Goal: Find specific page/section: Find specific page/section

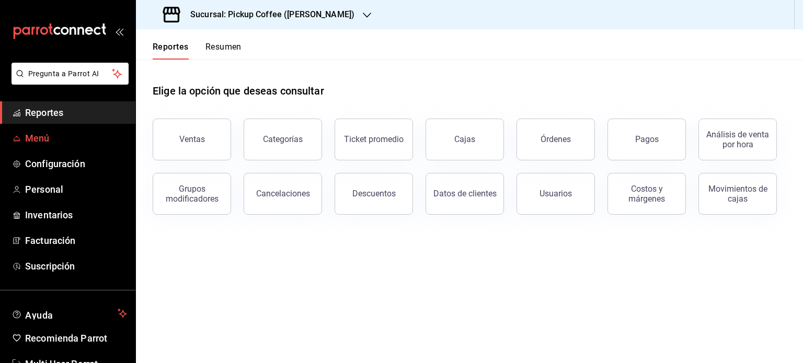
click at [36, 133] on span "Menú" at bounding box center [76, 138] width 102 height 14
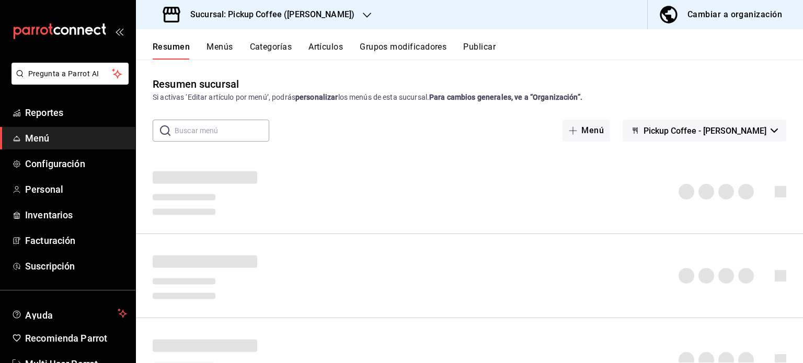
click at [375, 8] on div "Sucursal: Pickup Coffee ([PERSON_NAME])" at bounding box center [259, 14] width 231 height 29
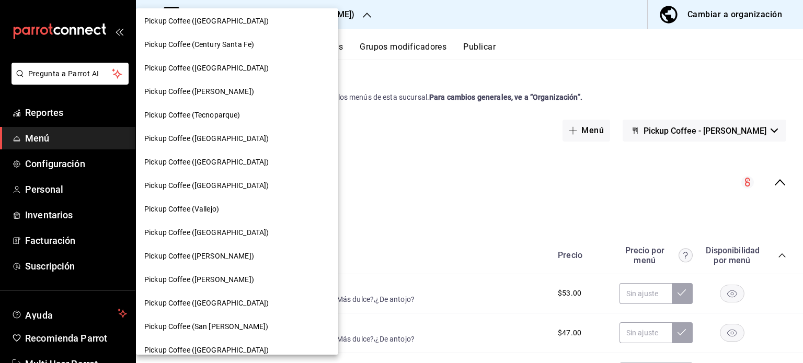
scroll to position [192, 0]
click at [240, 299] on div "Pickup Coffee ([GEOGRAPHIC_DATA])" at bounding box center [237, 303] width 186 height 11
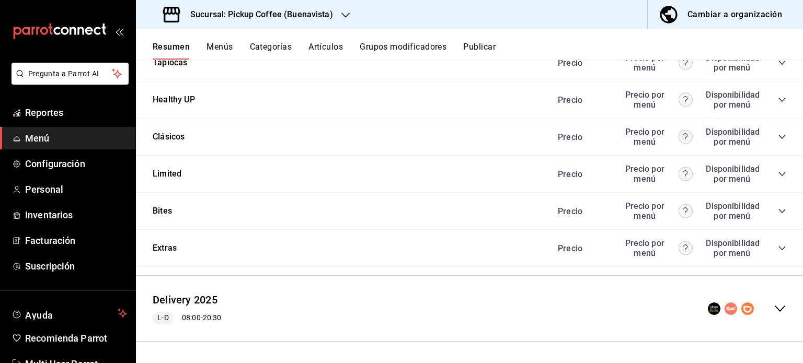
scroll to position [931, 0]
click at [778, 246] on icon "collapse-category-row" at bounding box center [782, 248] width 8 height 8
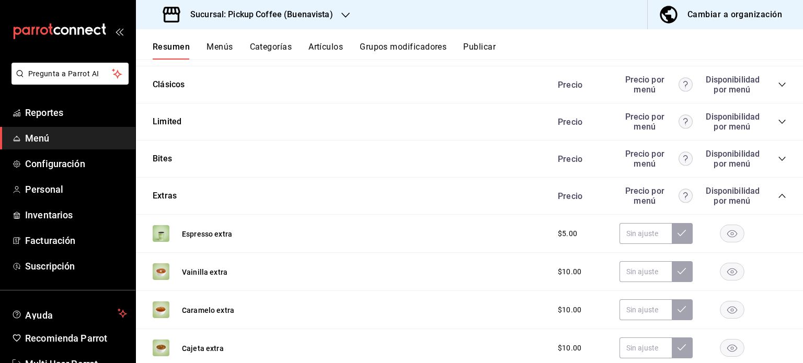
scroll to position [981, 0]
click at [335, 12] on div "Sucursal: Pickup Coffee (Buenavista)" at bounding box center [249, 14] width 210 height 29
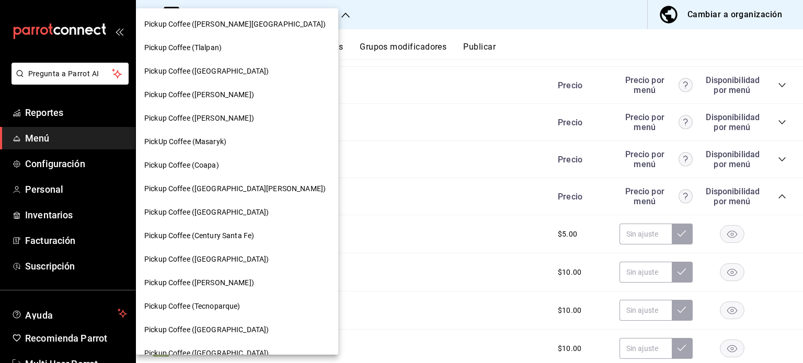
click at [600, 42] on div at bounding box center [401, 181] width 803 height 363
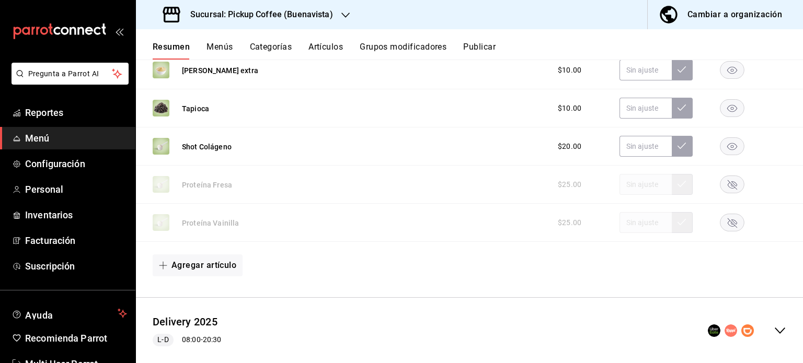
scroll to position [1473, 0]
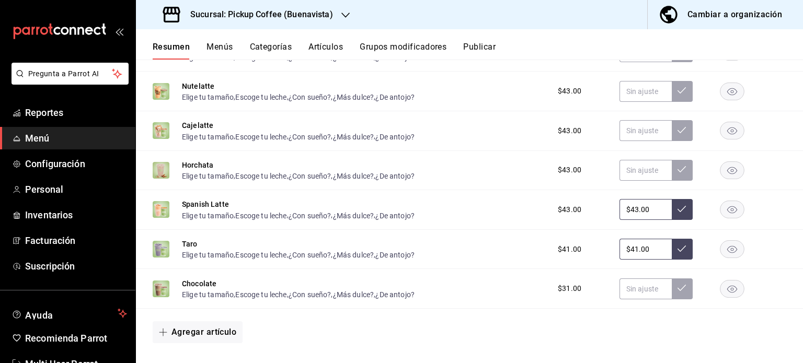
click at [342, 13] on icon "button" at bounding box center [345, 15] width 8 height 8
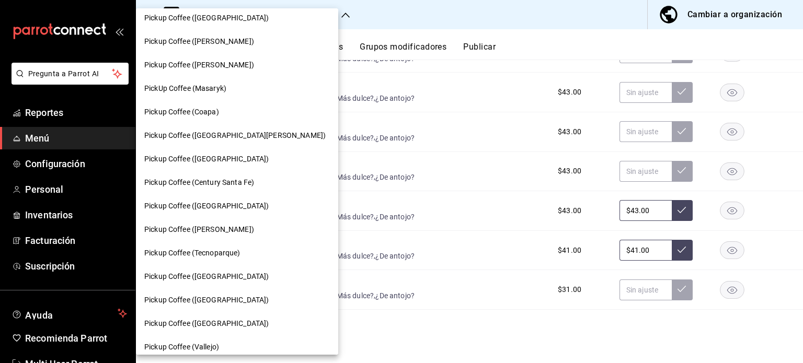
scroll to position [0, 0]
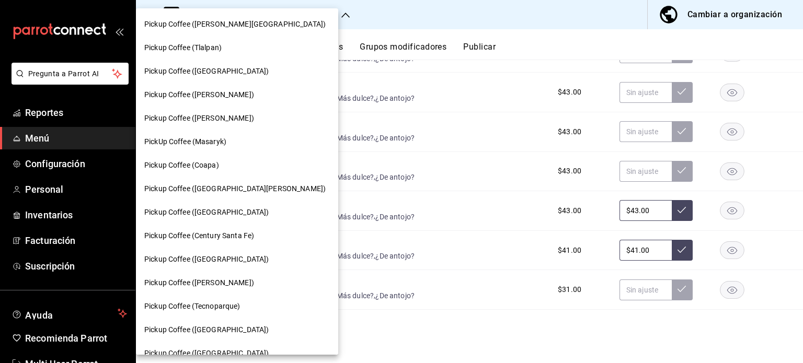
click at [383, 21] on div at bounding box center [401, 181] width 803 height 363
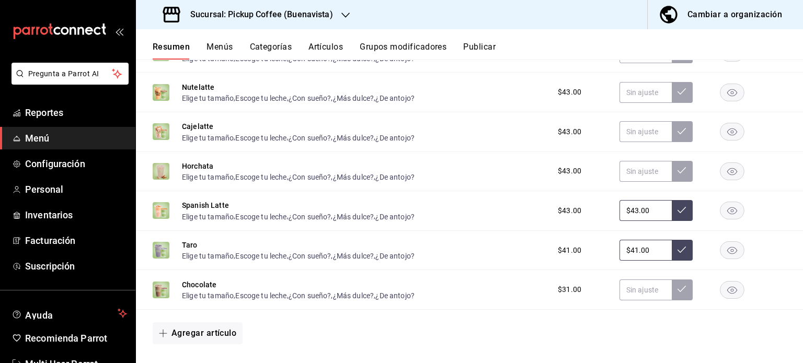
click at [344, 15] on icon "button" at bounding box center [345, 15] width 8 height 8
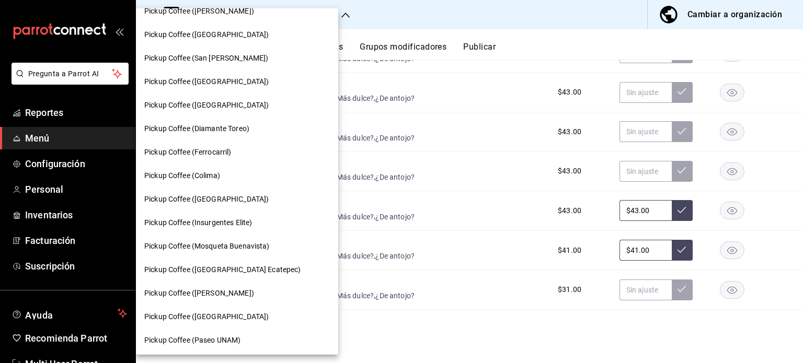
scroll to position [462, 0]
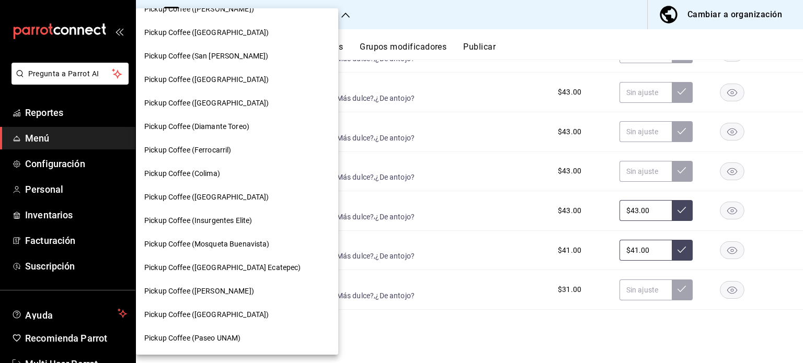
click at [231, 195] on span "Pickup Coffee ([GEOGRAPHIC_DATA])" at bounding box center [206, 197] width 124 height 11
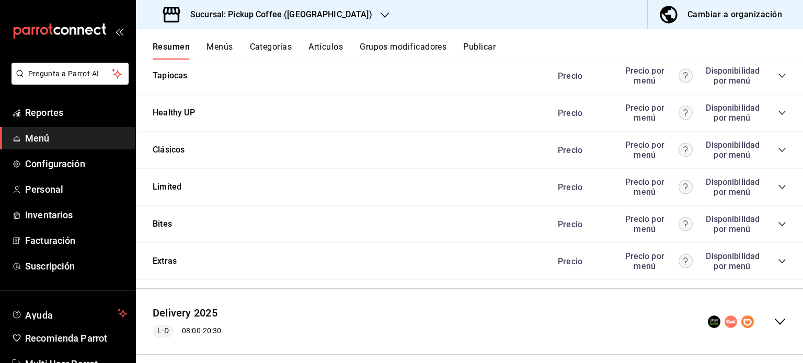
scroll to position [914, 0]
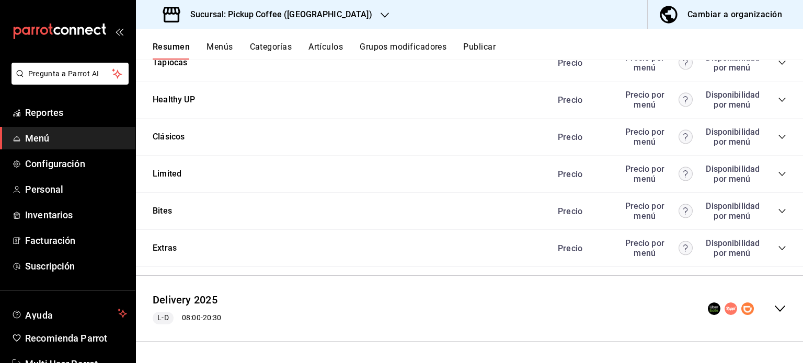
click at [779, 216] on div "Bites Precio Precio por menú Disponibilidad por menú" at bounding box center [469, 211] width 667 height 37
click at [778, 209] on icon "collapse-category-row" at bounding box center [782, 211] width 8 height 8
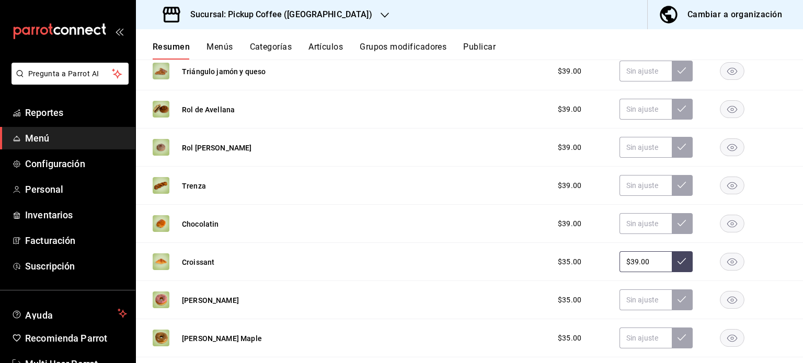
scroll to position [1128, 0]
click at [727, 108] on rect "button" at bounding box center [733, 109] width 24 height 17
click at [331, 14] on h3 "Sucursal: Pickup Coffee ([GEOGRAPHIC_DATA])" at bounding box center [277, 14] width 190 height 13
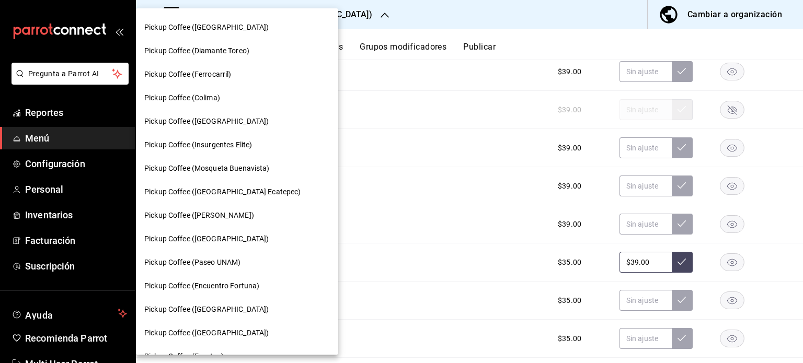
scroll to position [556, 0]
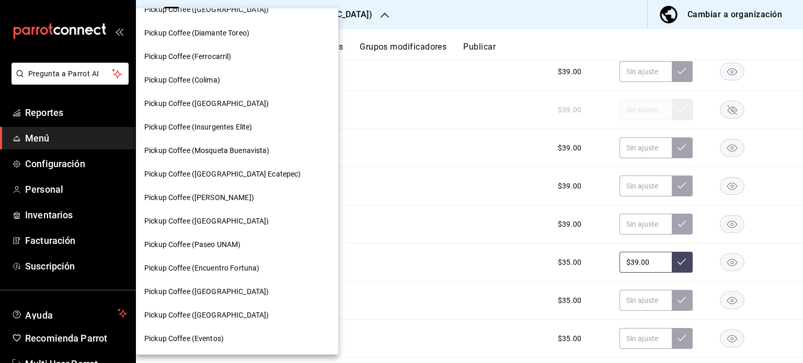
click at [224, 220] on span "Pickup Coffee ([GEOGRAPHIC_DATA])" at bounding box center [206, 221] width 124 height 11
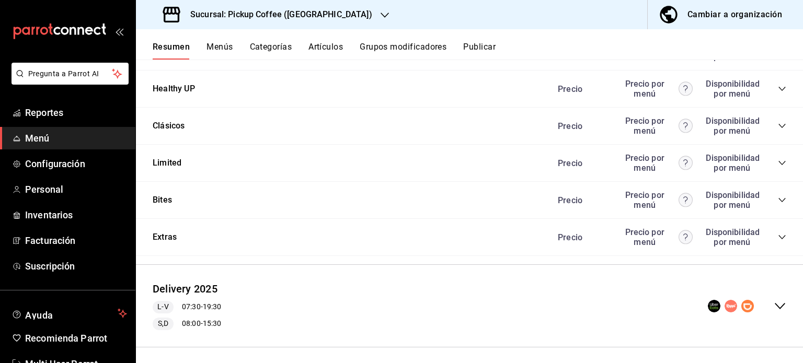
scroll to position [948, 0]
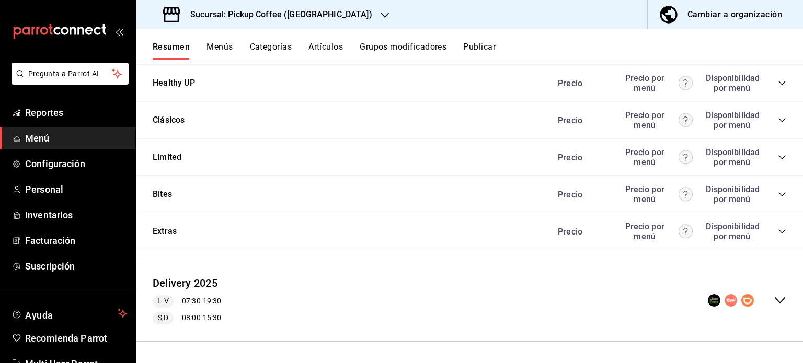
click at [778, 193] on icon "collapse-category-row" at bounding box center [782, 194] width 8 height 8
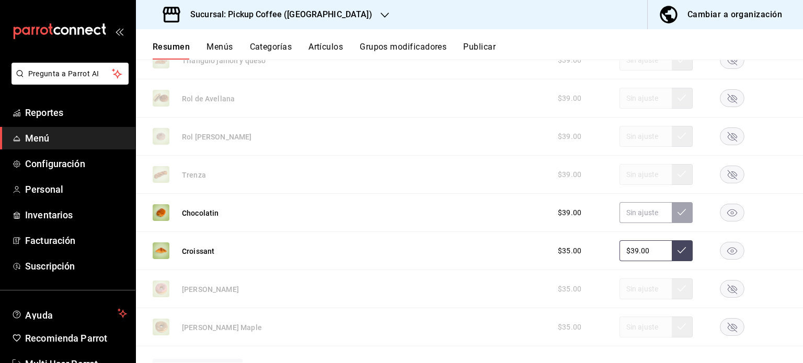
scroll to position [1156, 0]
click at [721, 217] on rect "button" at bounding box center [733, 212] width 24 height 17
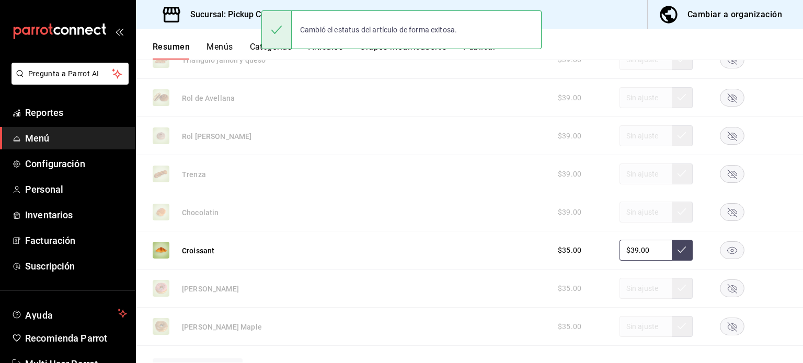
click at [780, 157] on div "Trenza $39.00" at bounding box center [469, 174] width 667 height 38
